Goal: Entertainment & Leisure: Consume media (video, audio)

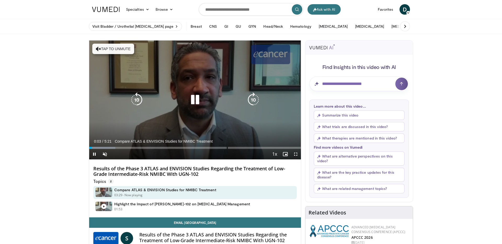
click at [191, 97] on icon "Video Player" at bounding box center [195, 100] width 15 height 15
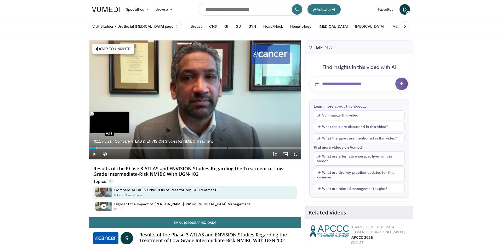
click at [97, 148] on div "Progress Bar" at bounding box center [97, 148] width 1 height 2
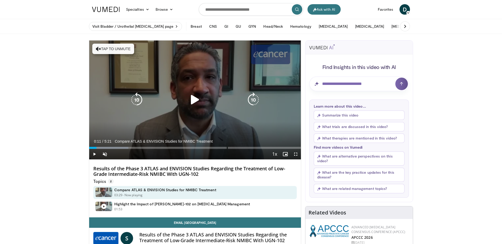
click at [117, 52] on button "Tap to unmute" at bounding box center [113, 49] width 42 height 10
click at [195, 99] on icon "Video Player" at bounding box center [195, 100] width 15 height 15
click at [142, 100] on icon "Video Player" at bounding box center [137, 100] width 15 height 15
click at [140, 99] on icon "Video Player" at bounding box center [137, 100] width 15 height 15
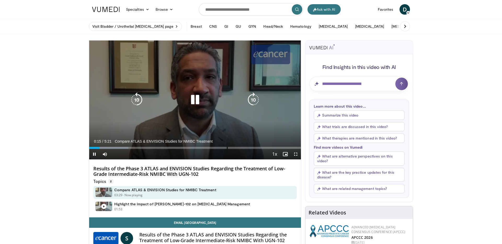
click at [131, 102] on icon "Video Player" at bounding box center [137, 100] width 15 height 15
click at [138, 101] on icon "Video Player" at bounding box center [137, 100] width 15 height 15
click at [201, 103] on icon "Video Player" at bounding box center [195, 100] width 15 height 15
click at [137, 98] on icon "Video Player" at bounding box center [137, 100] width 15 height 15
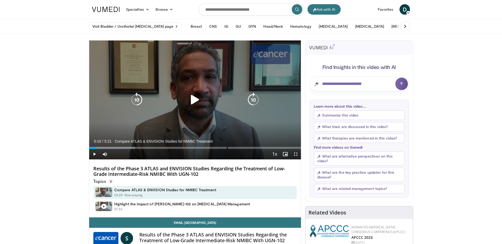
click at [137, 98] on icon "Video Player" at bounding box center [137, 100] width 15 height 15
click at [198, 103] on icon "Video Player" at bounding box center [195, 100] width 15 height 15
click at [183, 102] on div "Video Player" at bounding box center [195, 100] width 127 height 10
click at [191, 102] on icon "Video Player" at bounding box center [195, 100] width 15 height 15
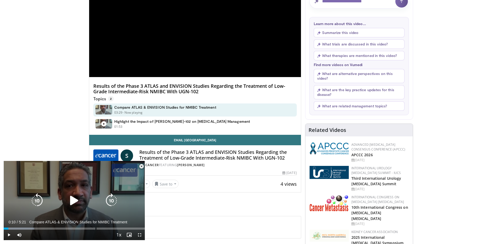
scroll to position [88, 0]
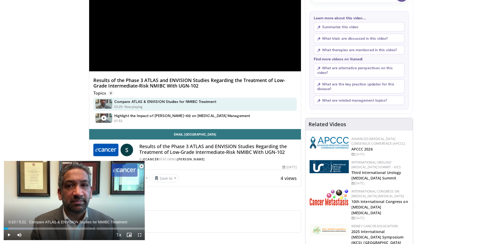
click at [140, 167] on span "Video Player" at bounding box center [141, 166] width 10 height 10
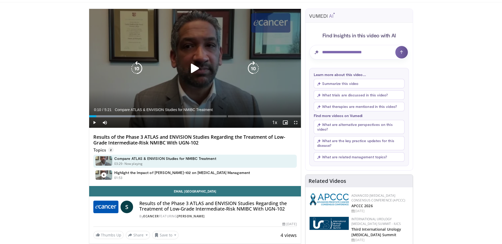
scroll to position [0, 0]
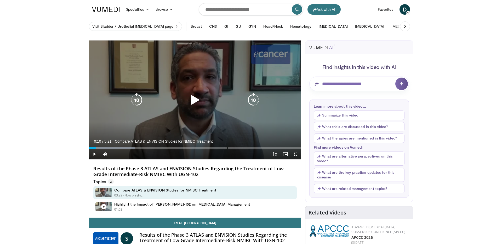
click at [140, 99] on icon "Video Player" at bounding box center [137, 100] width 15 height 15
click at [197, 100] on icon "Video Player" at bounding box center [195, 100] width 15 height 15
click at [197, 96] on icon "Video Player" at bounding box center [195, 100] width 15 height 15
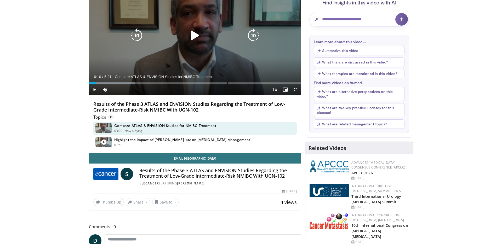
scroll to position [66, 0]
